Goal: Task Accomplishment & Management: Manage account settings

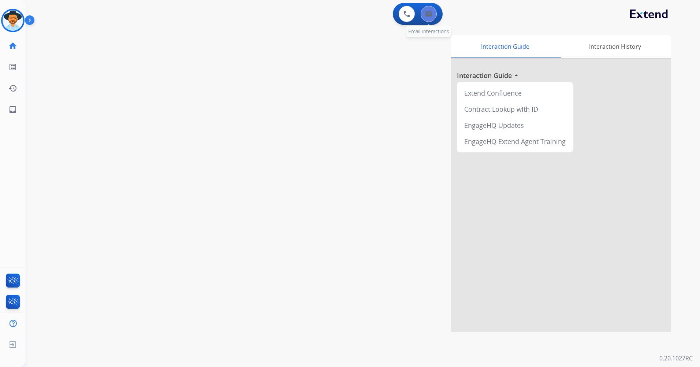
click at [435, 18] on button at bounding box center [429, 14] width 16 height 16
select select "**********"
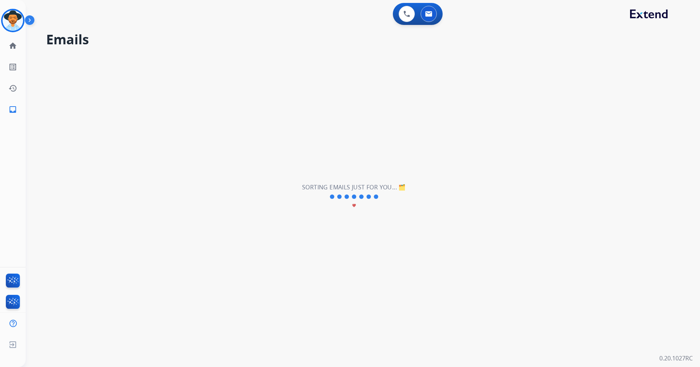
click at [431, 15] on img at bounding box center [428, 14] width 7 height 6
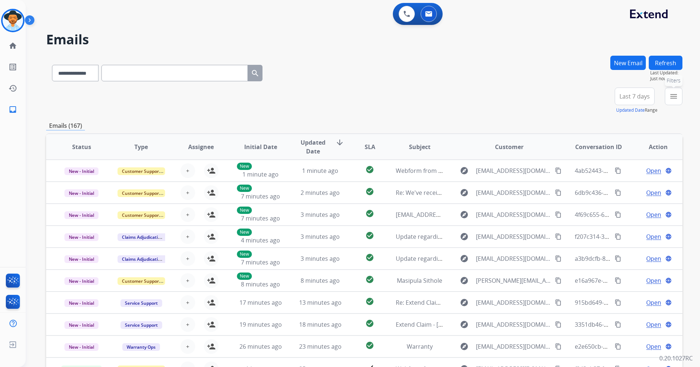
click at [677, 93] on mat-icon "menu" at bounding box center [673, 96] width 9 height 9
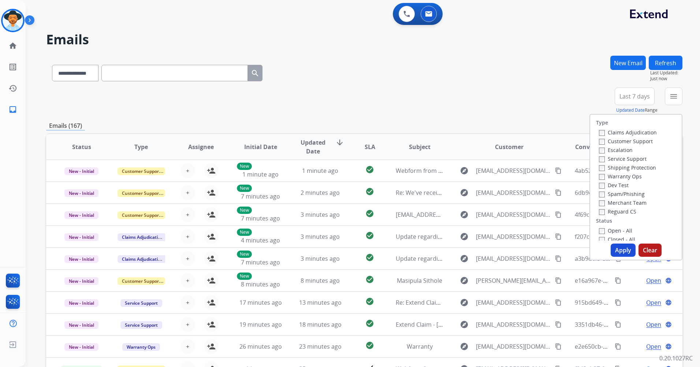
click at [622, 96] on span "Last 7 days" at bounding box center [634, 96] width 30 height 3
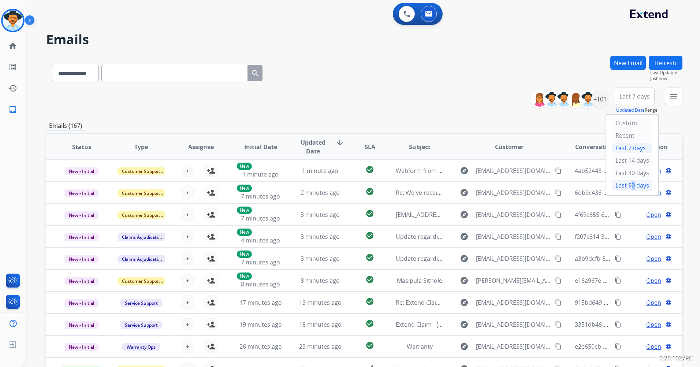
click at [627, 184] on div "Last 90 days" at bounding box center [632, 185] width 40 height 11
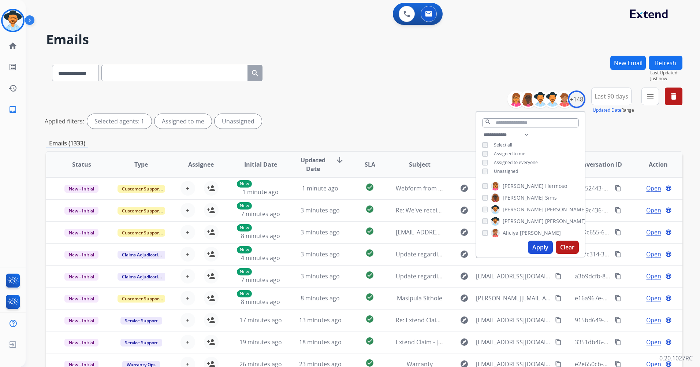
click at [503, 171] on span "Unassigned" at bounding box center [506, 171] width 24 height 6
click at [540, 246] on button "Apply" at bounding box center [540, 246] width 25 height 13
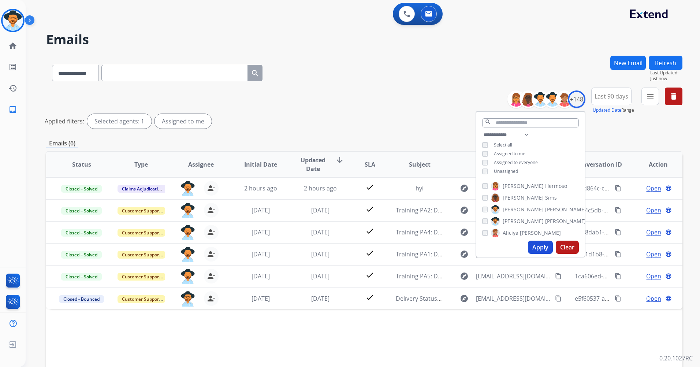
click at [640, 120] on div "Applied filters: Selected agents: 1 Assigned to me" at bounding box center [363, 121] width 636 height 15
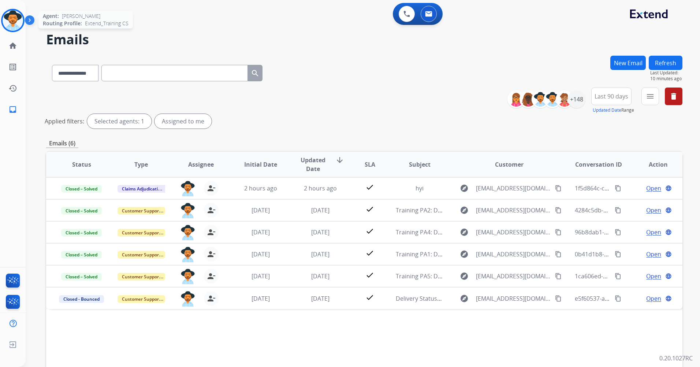
click at [9, 23] on img at bounding box center [13, 20] width 20 height 20
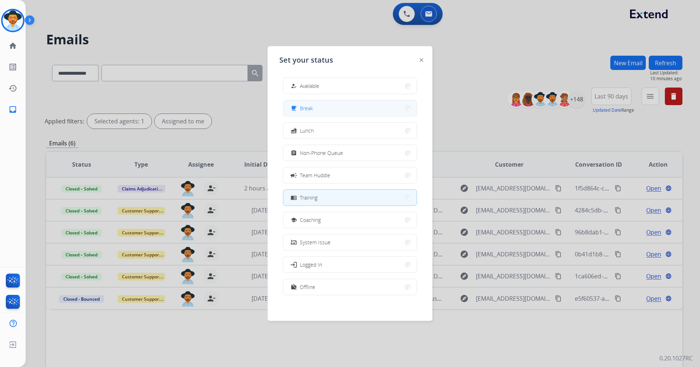
click at [362, 107] on button "free_breakfast Break" at bounding box center [349, 108] width 133 height 16
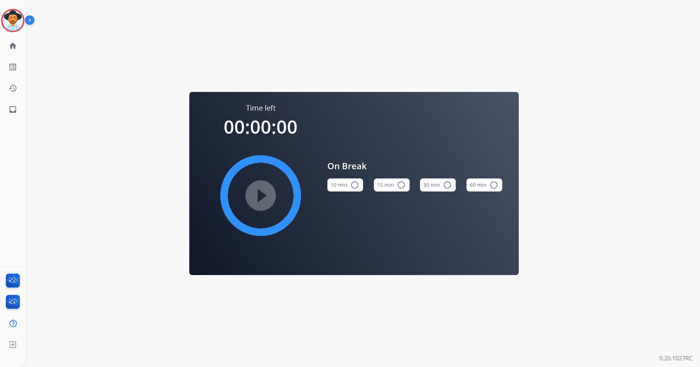
click at [392, 185] on button "15 min radio_button_unchecked" at bounding box center [392, 184] width 36 height 13
click at [0, 21] on html "[PERSON_NAME] Break Edit Avatar Agent: [PERSON_NAME] Profile: Extend_Training C…" at bounding box center [350, 183] width 700 height 367
click at [22, 25] on div at bounding box center [12, 20] width 23 height 23
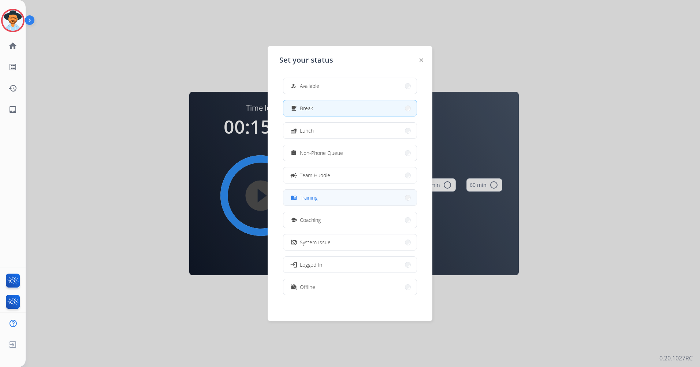
click at [350, 196] on button "menu_book Training" at bounding box center [349, 198] width 133 height 16
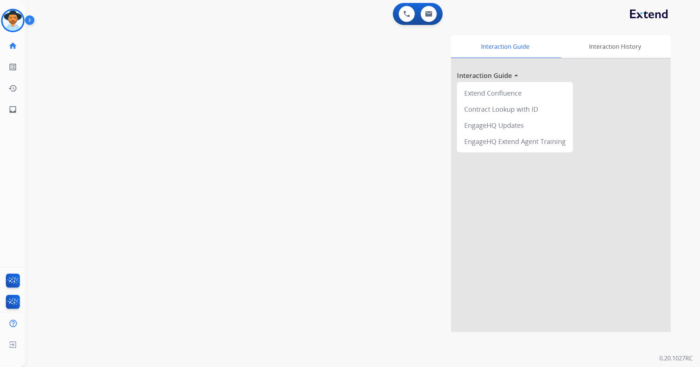
click at [321, 122] on div "Interaction Guide Interaction History Interaction Guide arrow_drop_up Extend Co…" at bounding box center [456, 183] width 429 height 296
